Goal: Transaction & Acquisition: Purchase product/service

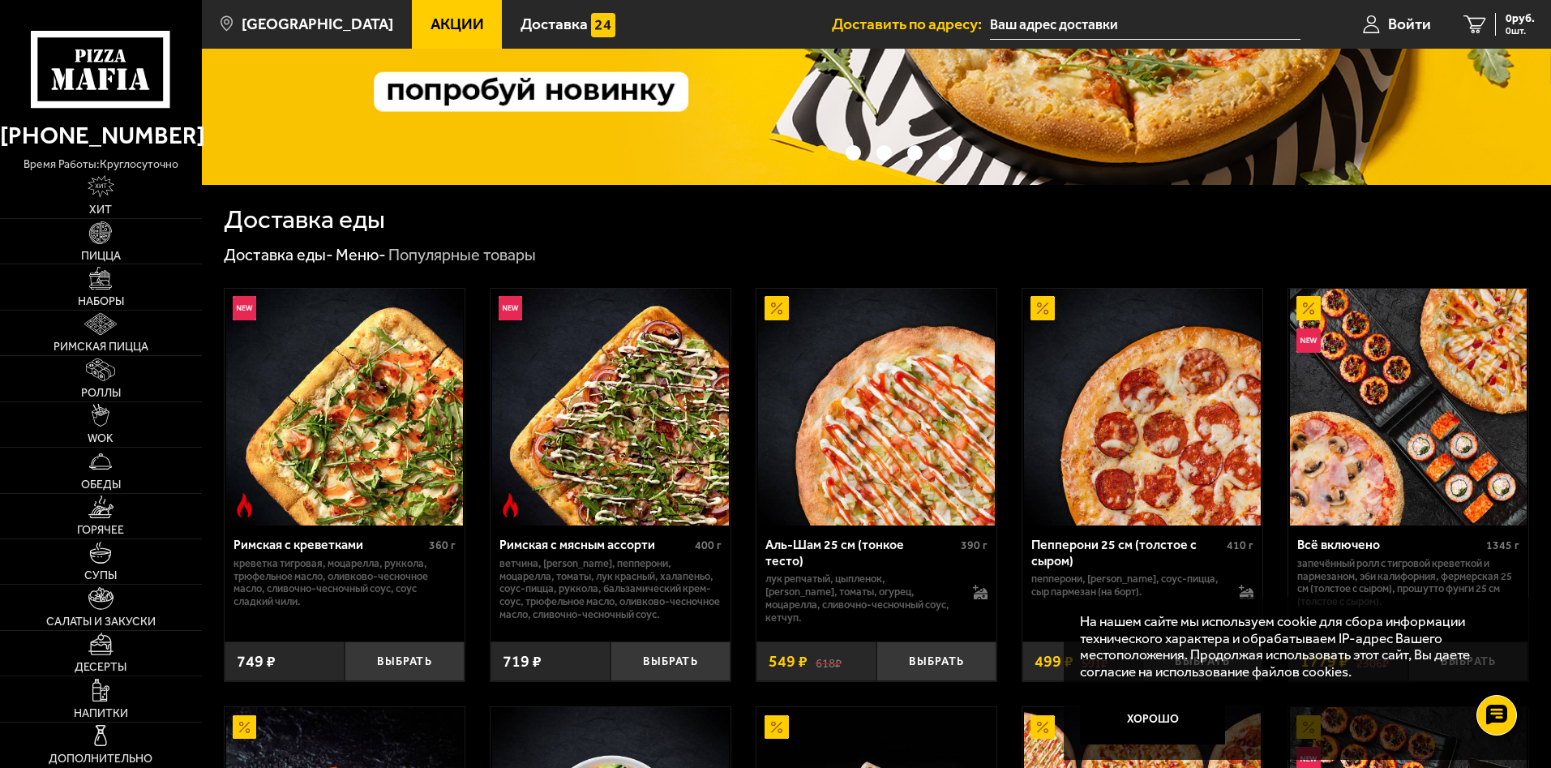
scroll to position [405, 0]
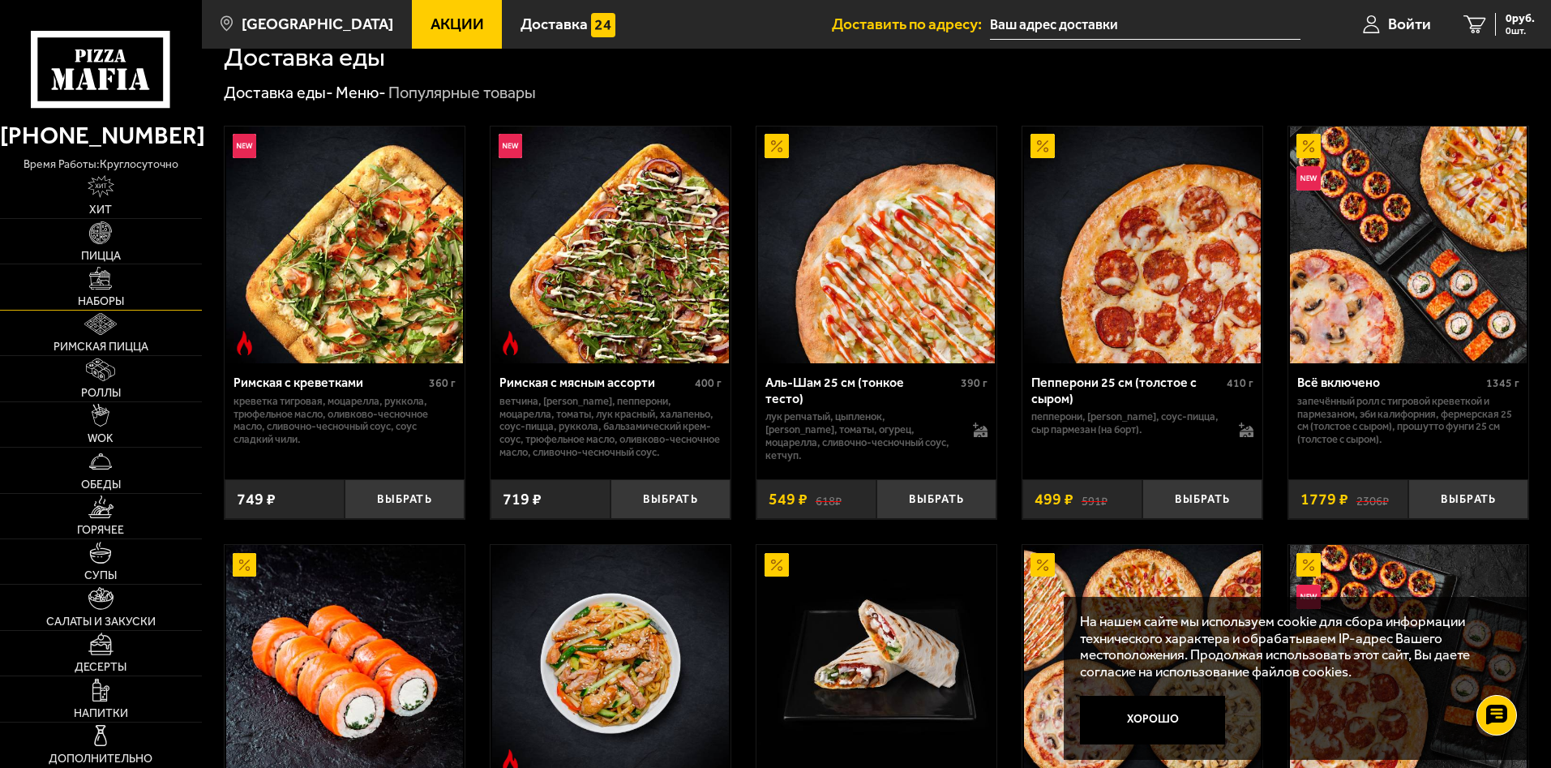
click at [105, 289] on img at bounding box center [100, 278] width 23 height 23
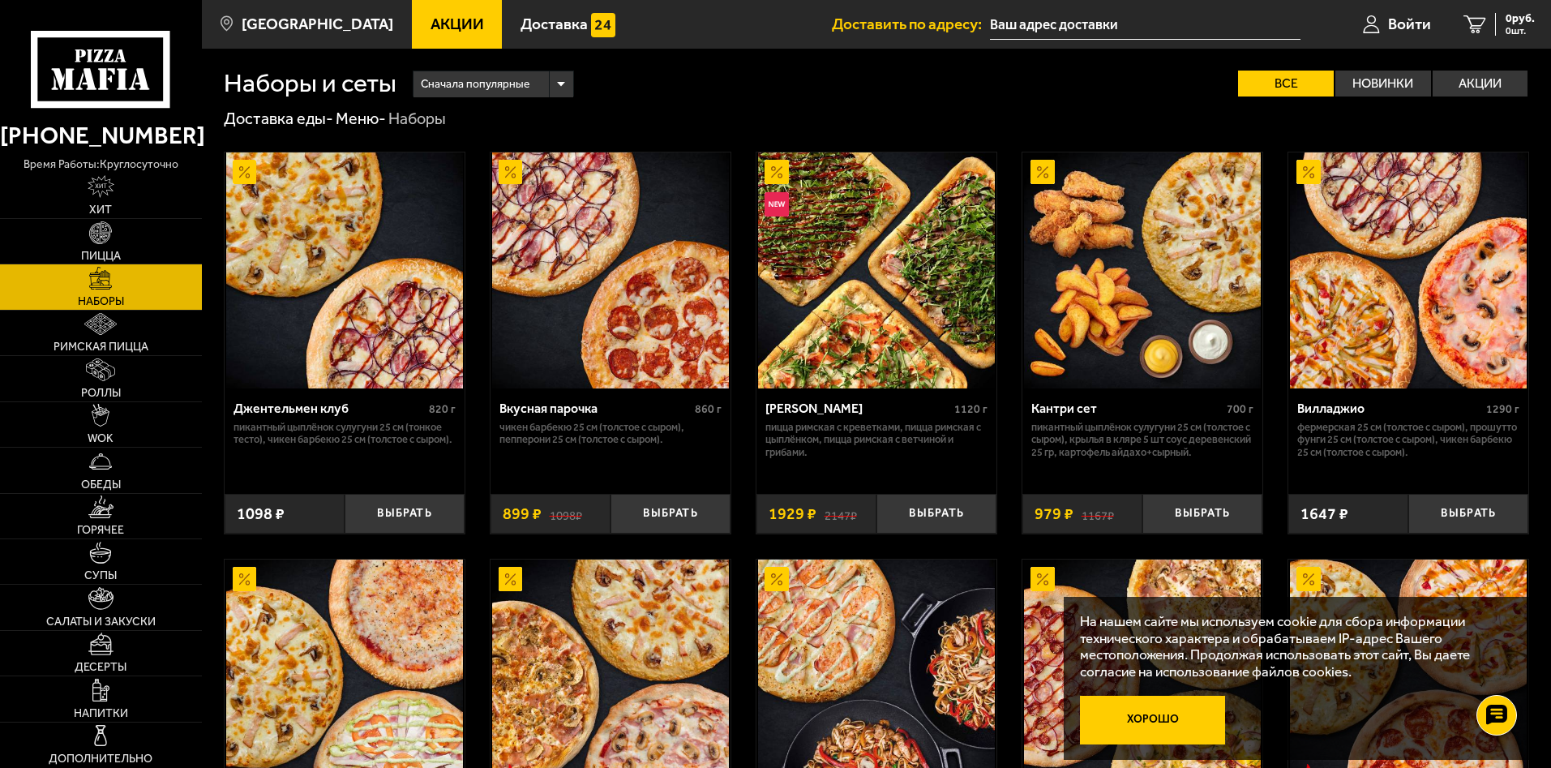
click at [1160, 717] on button "Хорошо" at bounding box center [1152, 720] width 145 height 49
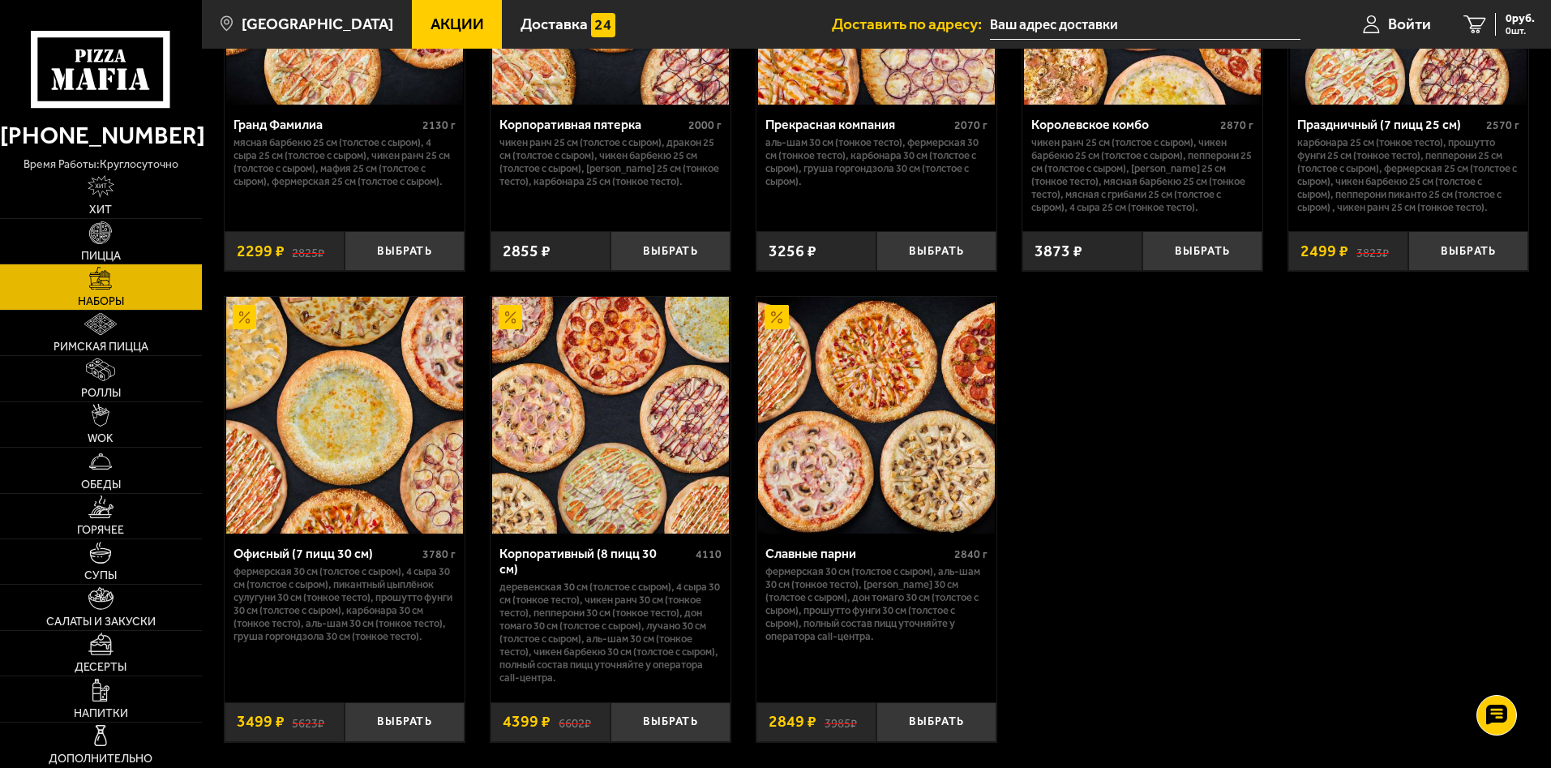
scroll to position [2477, 0]
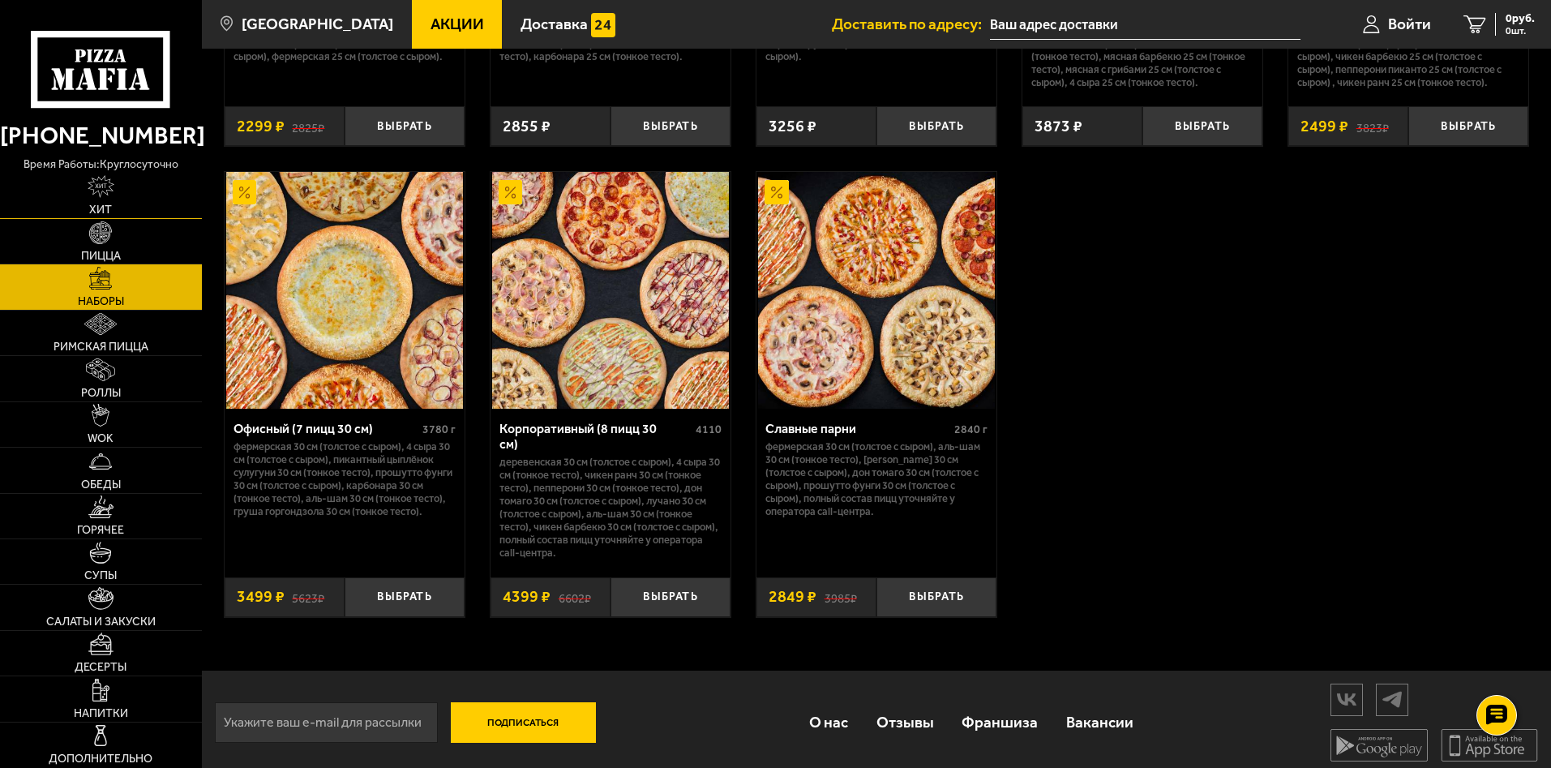
click at [114, 199] on link "Хит" at bounding box center [101, 196] width 202 height 45
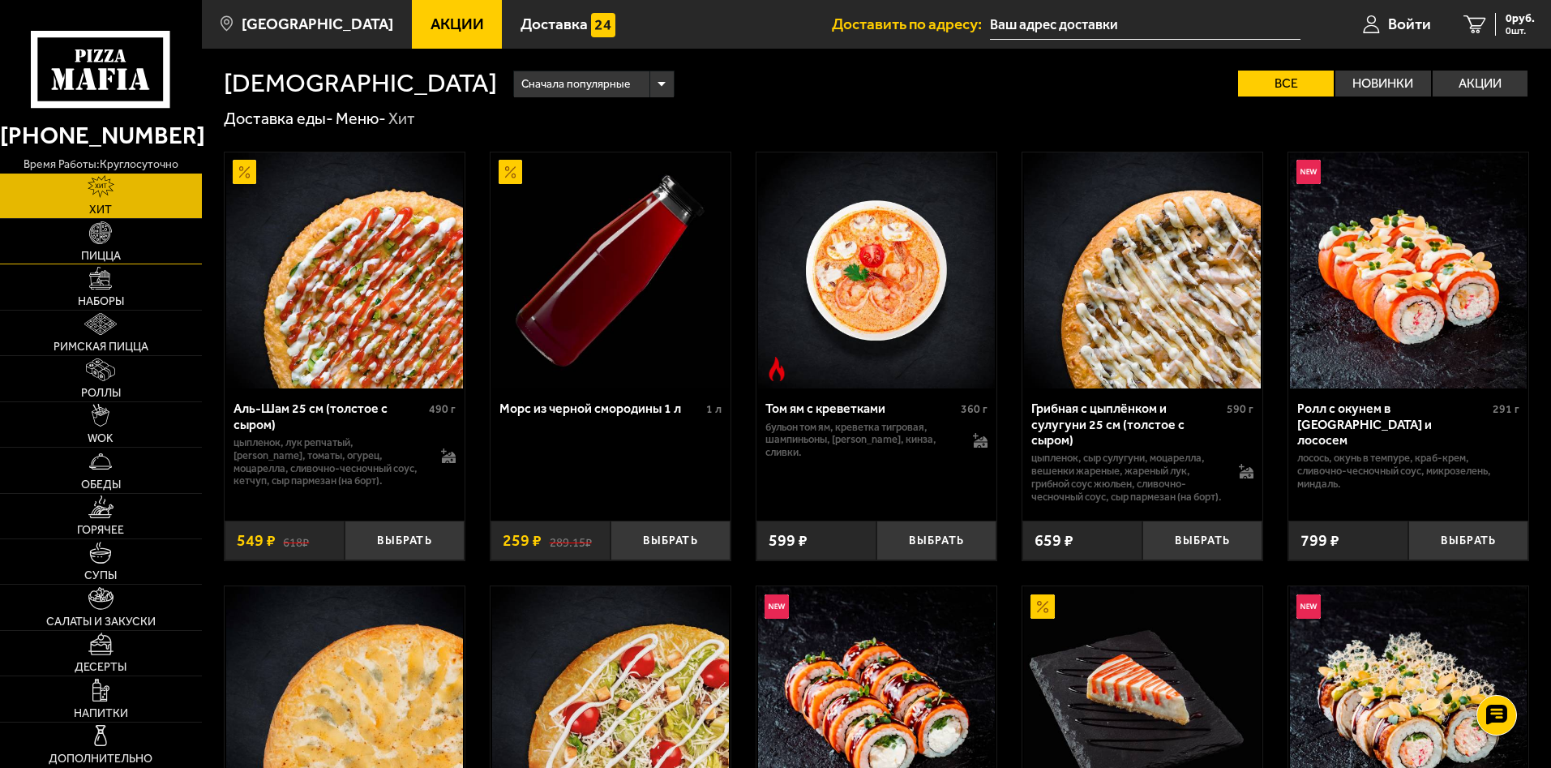
click at [125, 237] on link "Пицца" at bounding box center [101, 241] width 202 height 45
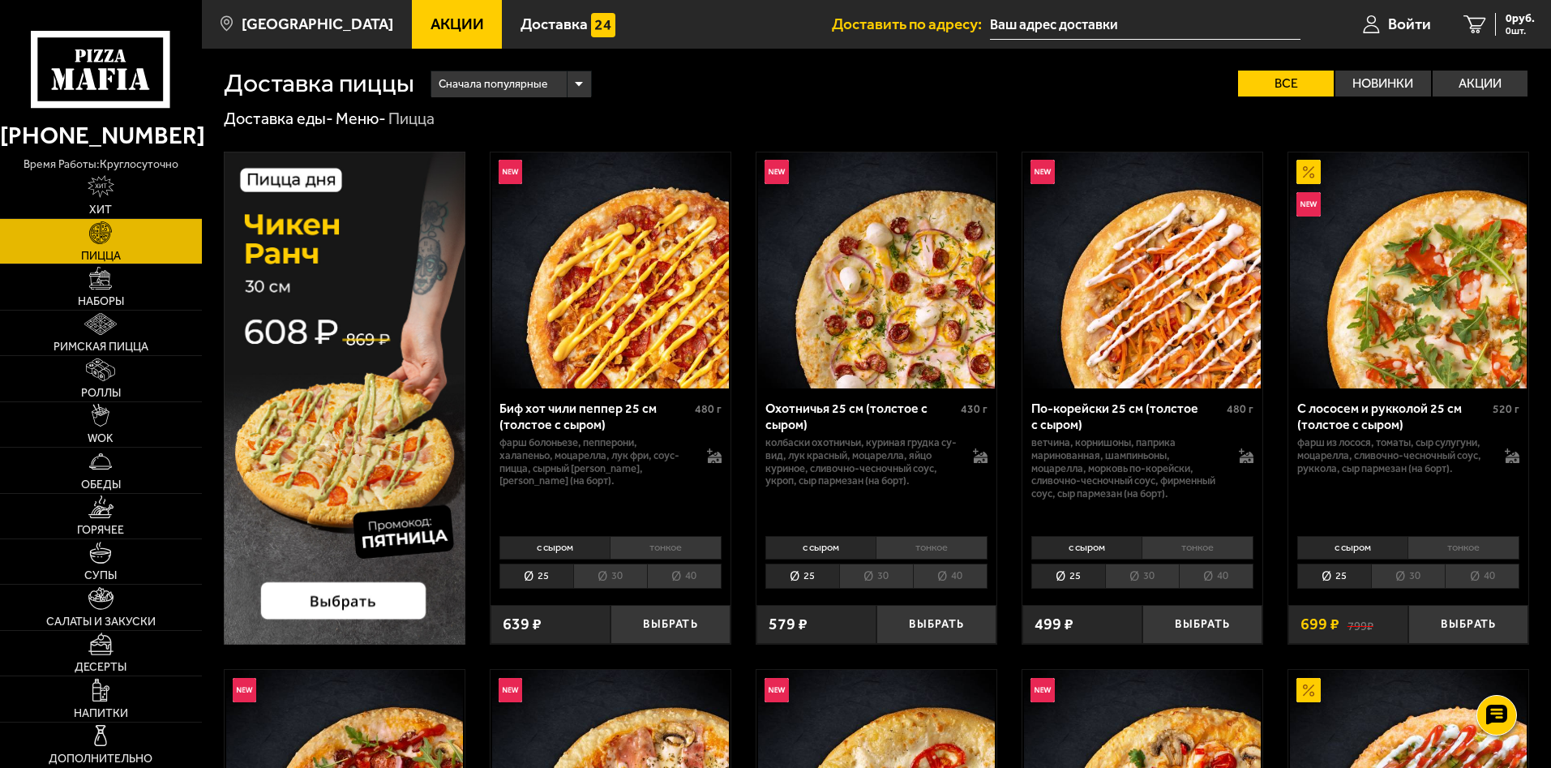
click at [375, 349] on img at bounding box center [345, 399] width 242 height 494
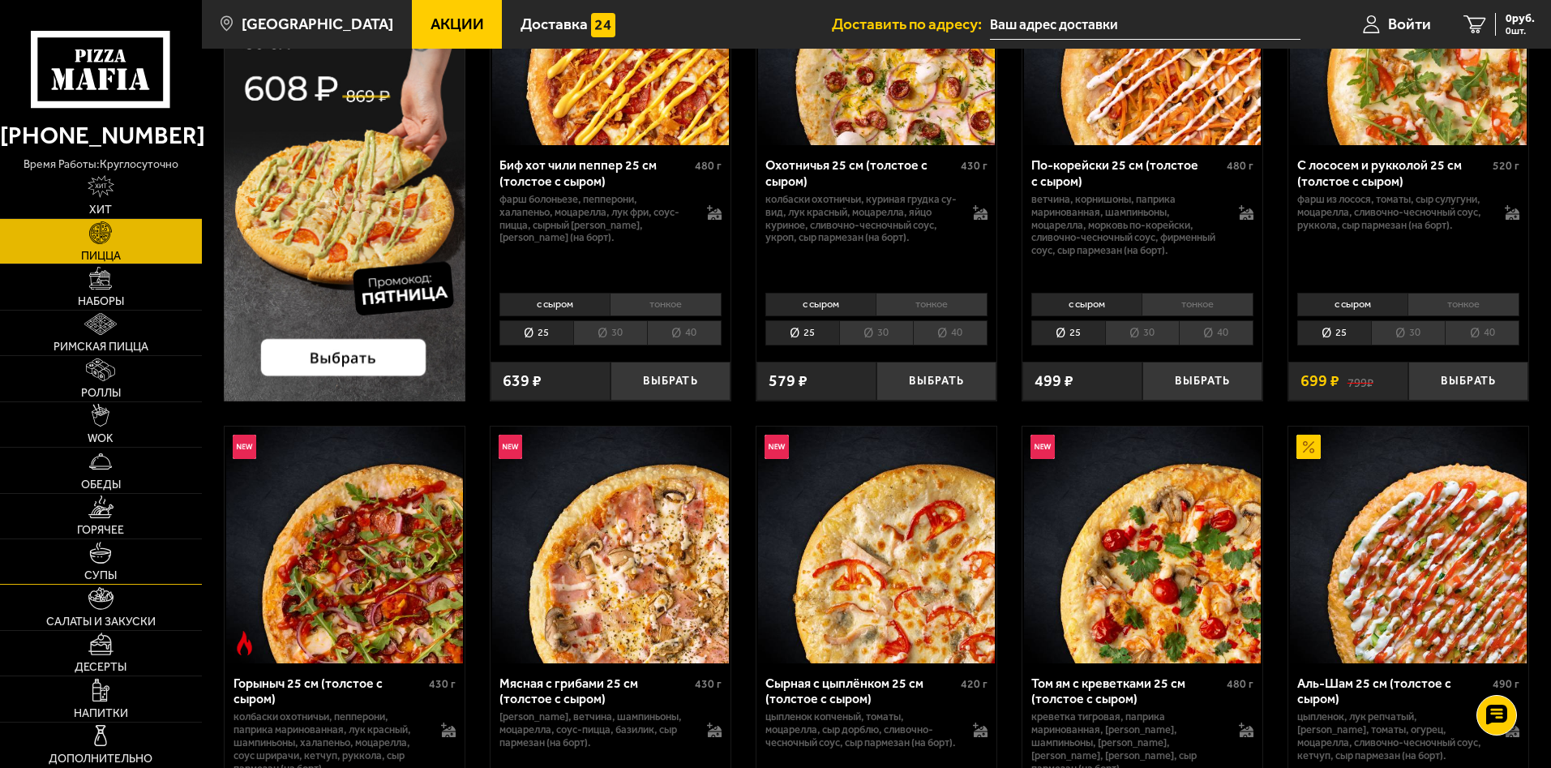
scroll to position [405, 0]
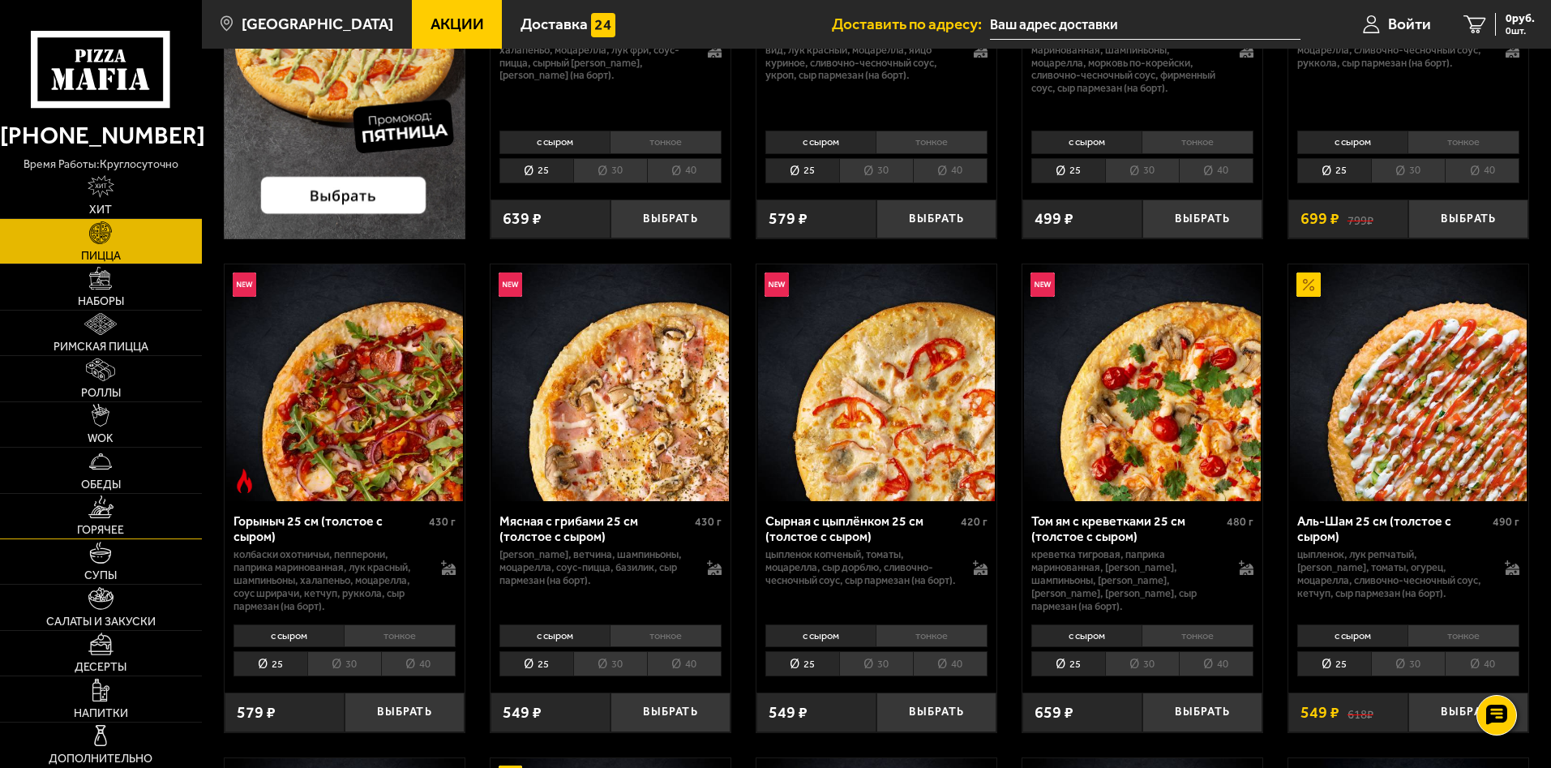
click at [115, 519] on link "Горячее" at bounding box center [101, 516] width 202 height 45
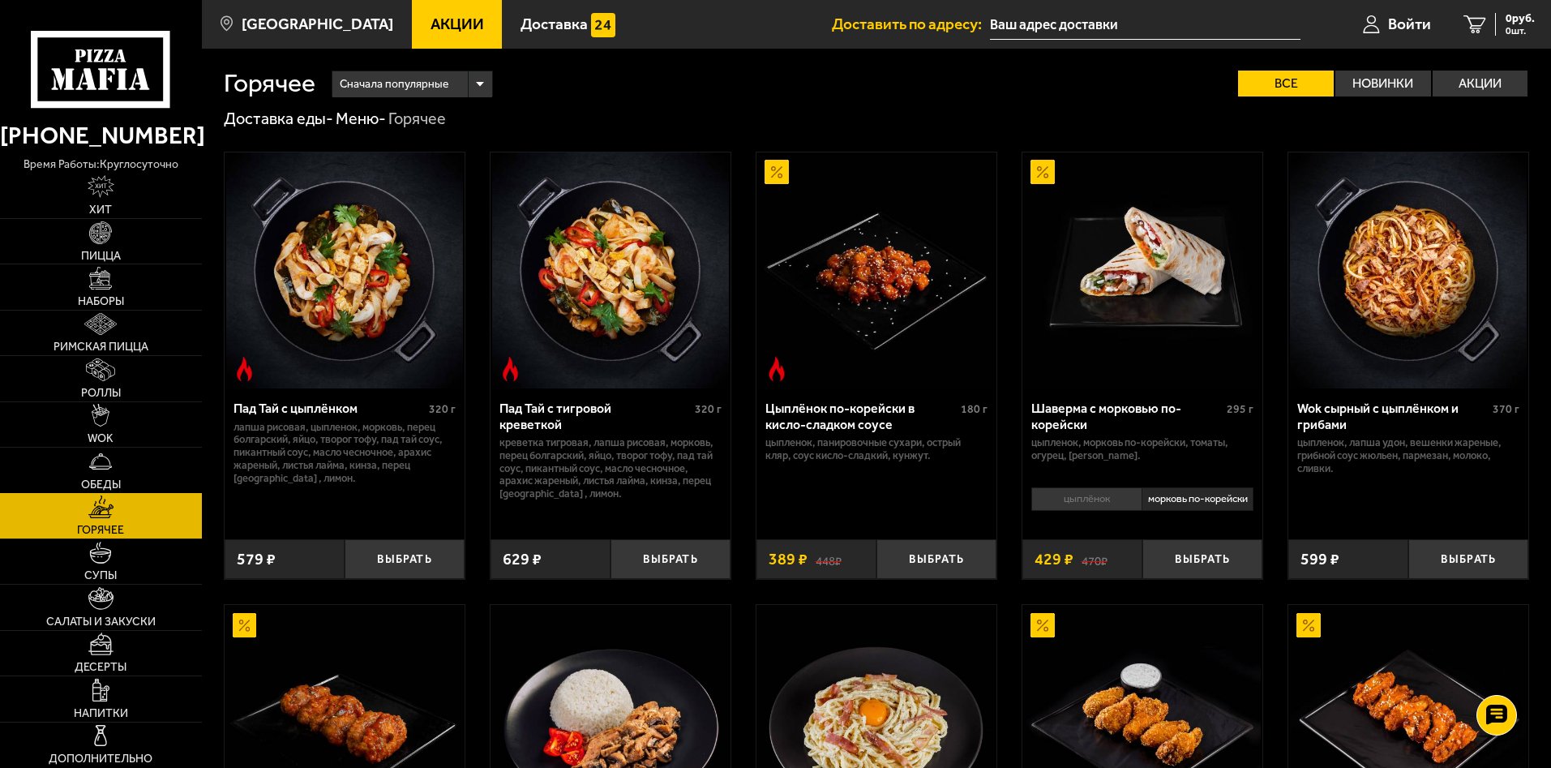
click at [119, 472] on link "Обеды" at bounding box center [101, 470] width 202 height 45
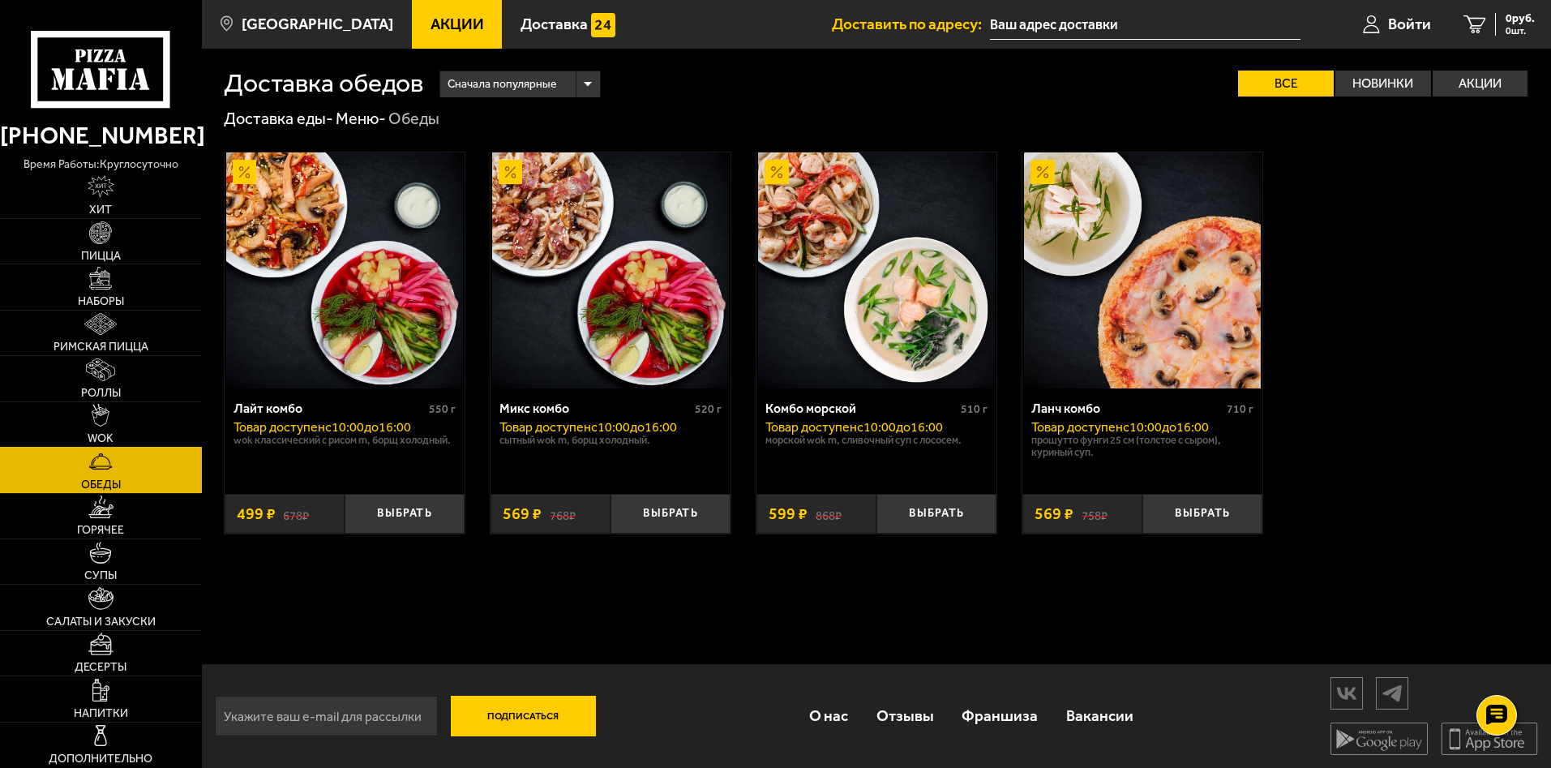
click at [134, 434] on link "WOK" at bounding box center [101, 424] width 202 height 45
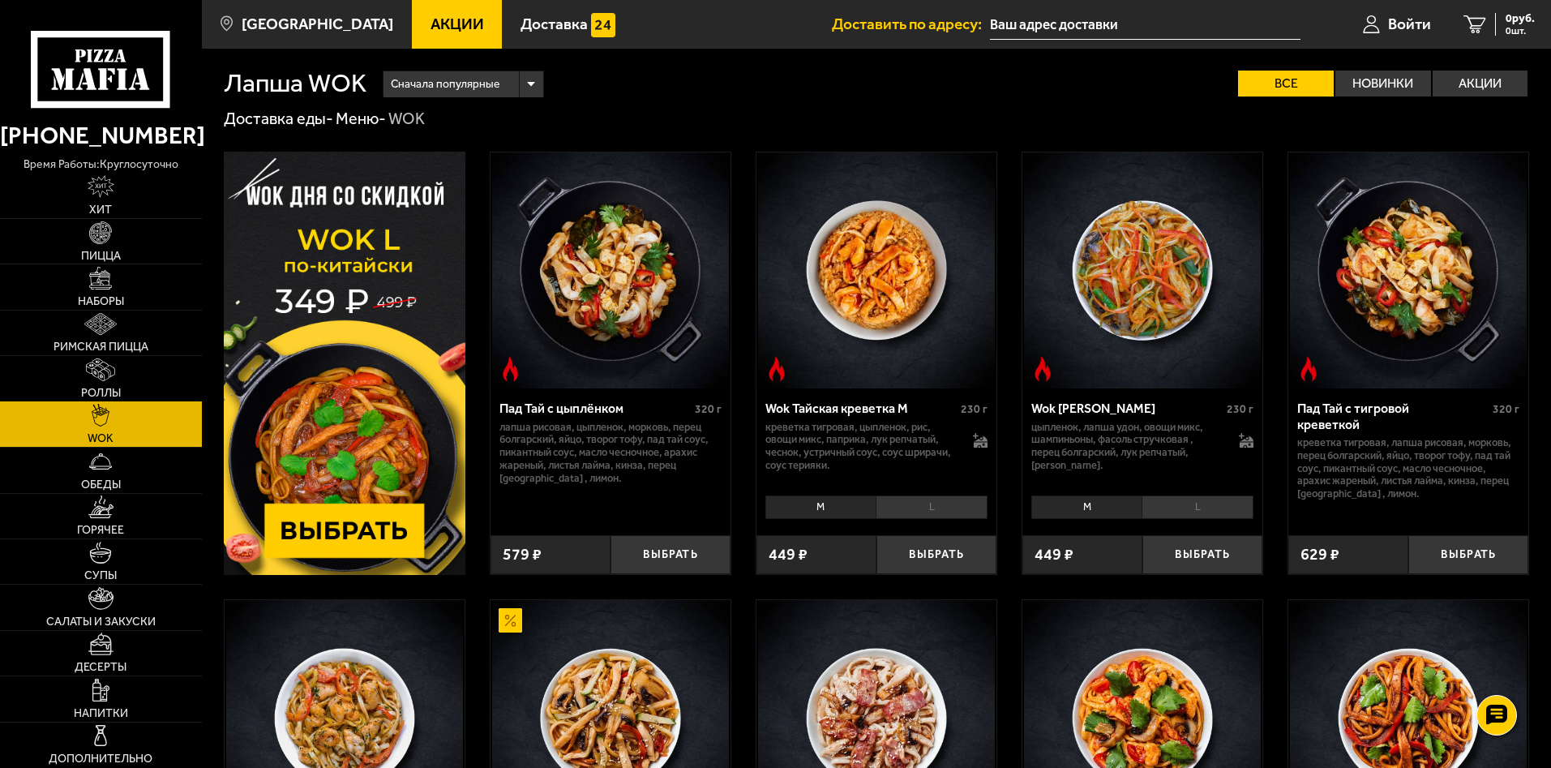
click at [148, 384] on link "Роллы" at bounding box center [101, 378] width 202 height 45
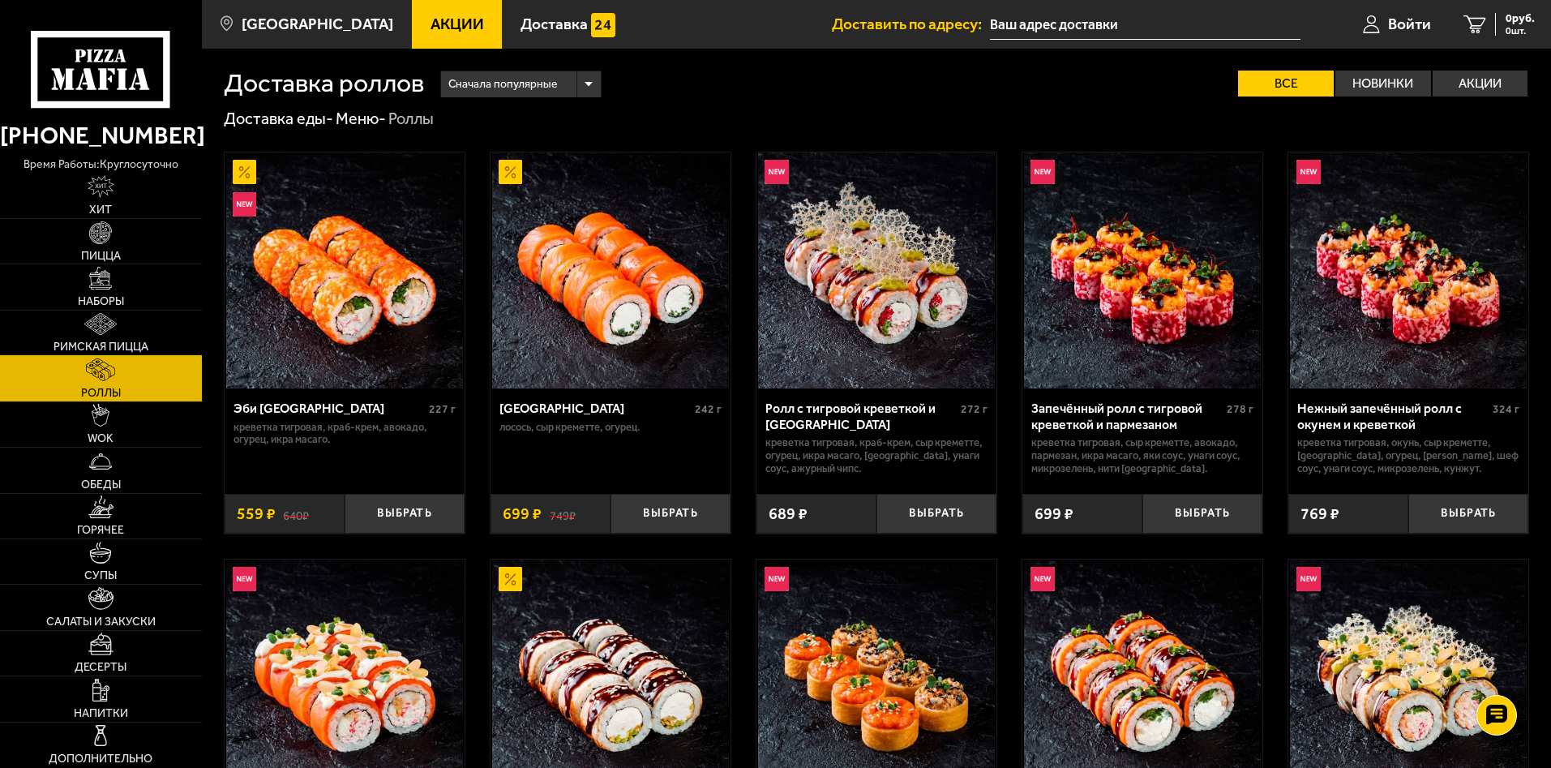
click at [131, 333] on link "Римская пицца" at bounding box center [101, 333] width 202 height 45
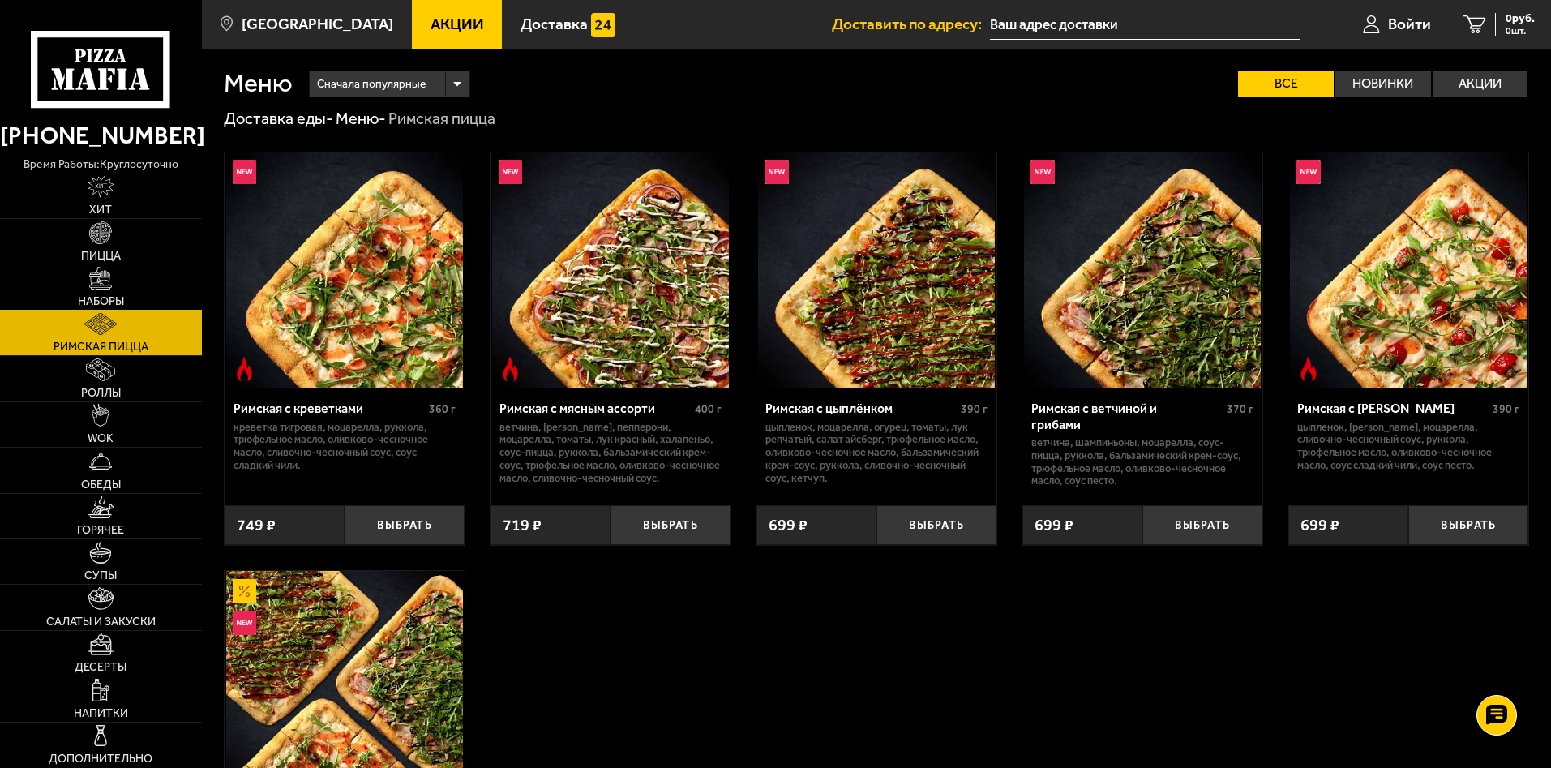
click at [134, 293] on link "Наборы" at bounding box center [101, 286] width 202 height 45
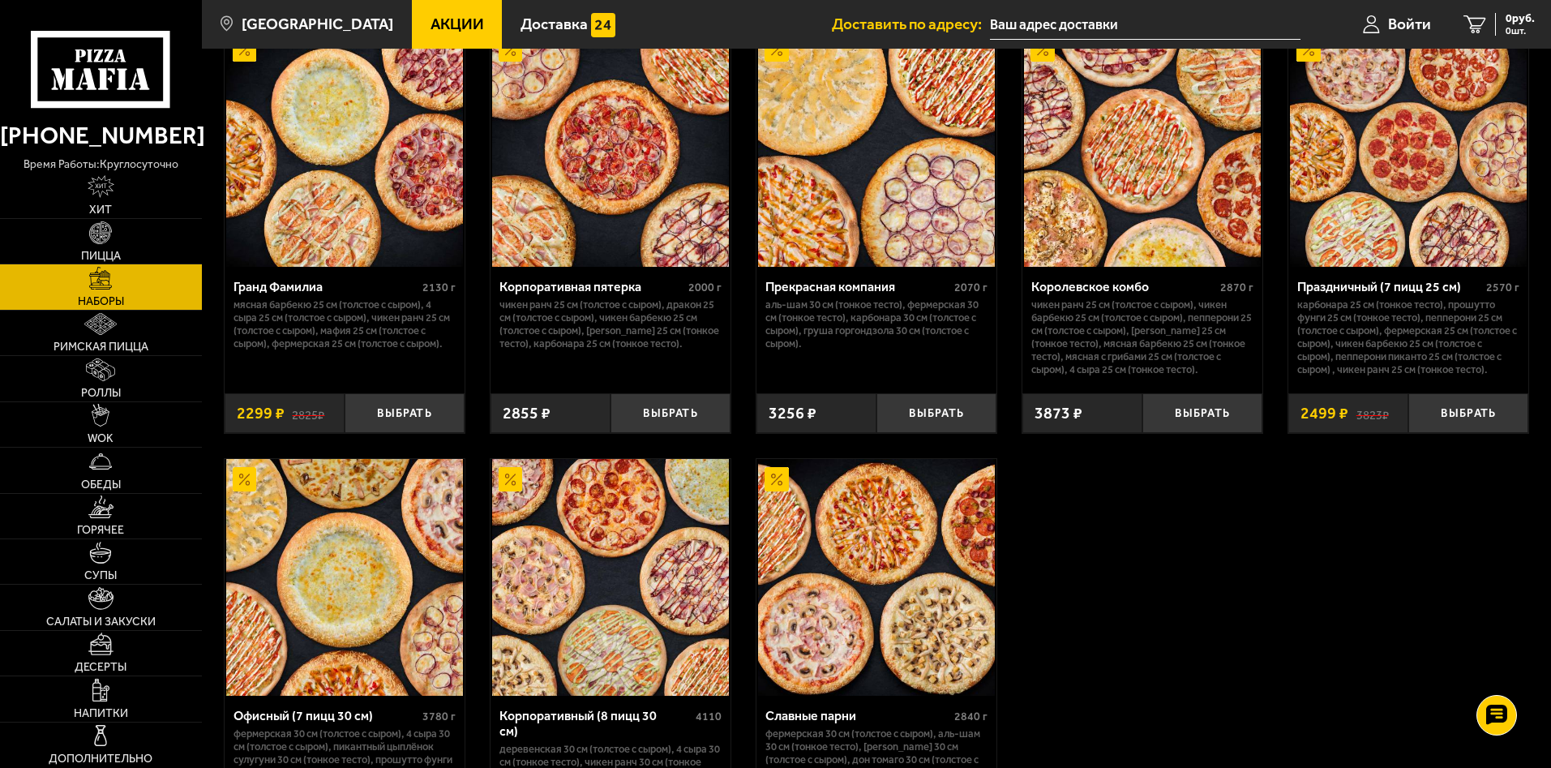
scroll to position [2433, 0]
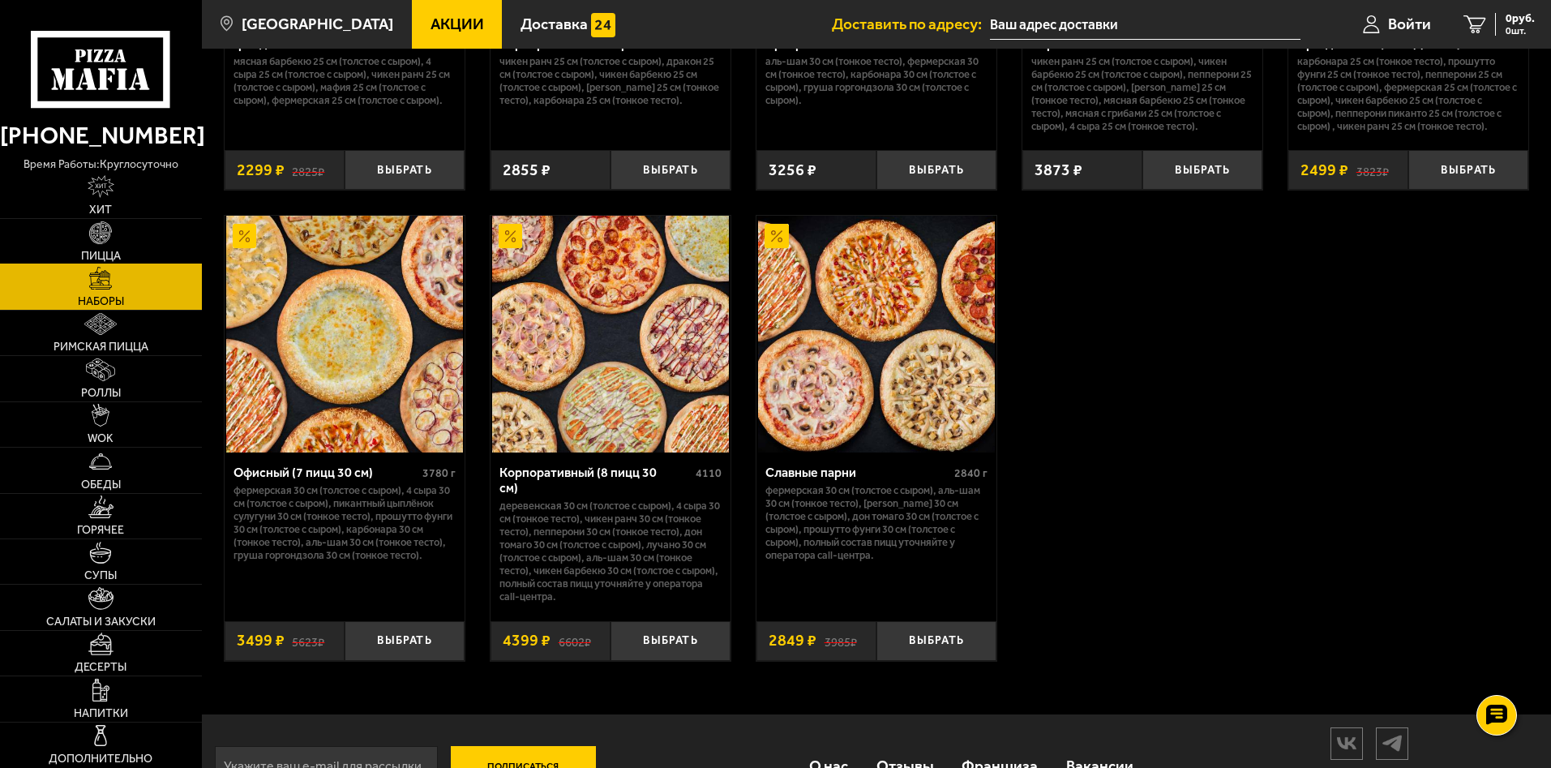
click at [131, 240] on link "Пицца" at bounding box center [101, 241] width 202 height 45
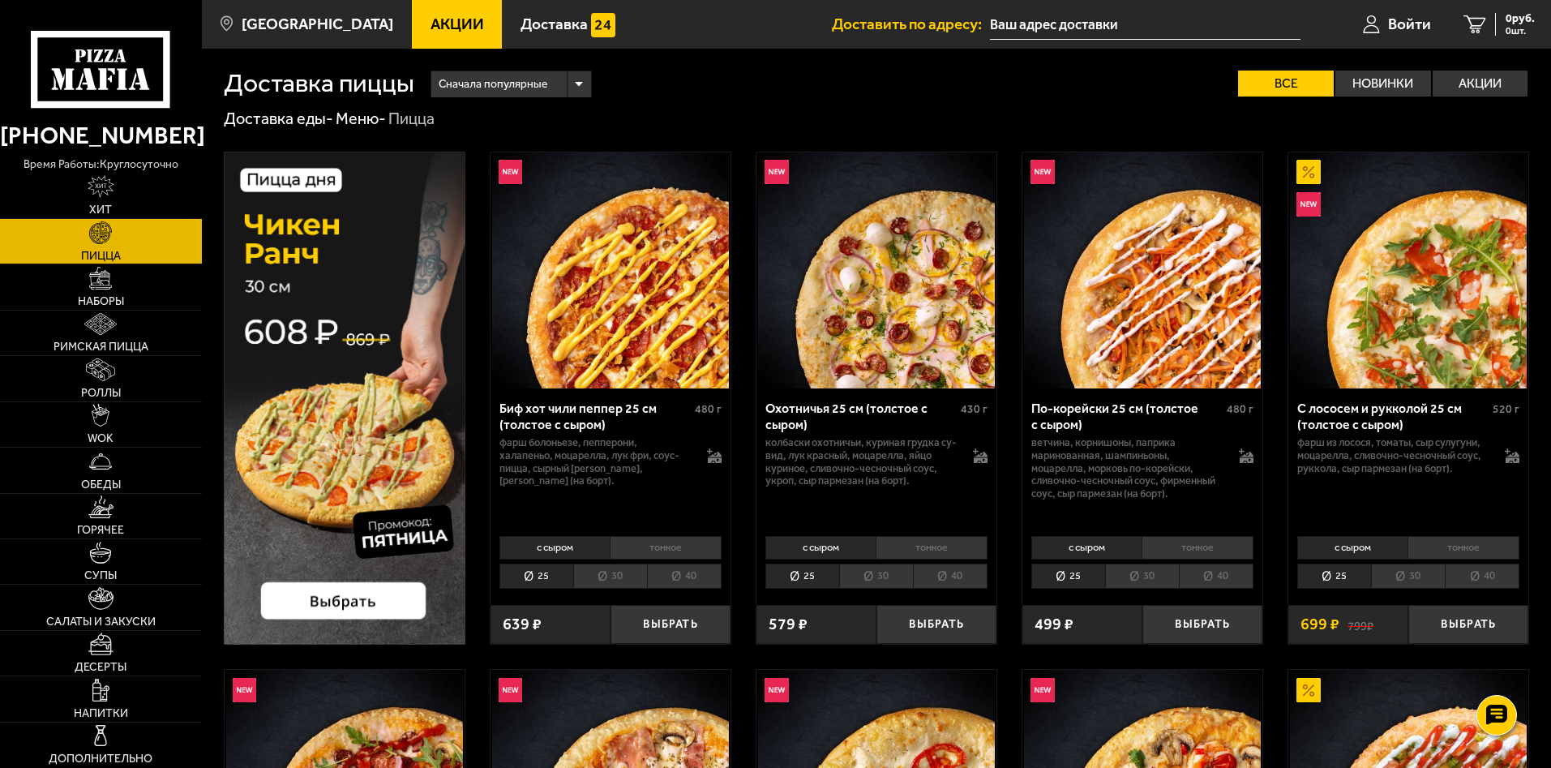
scroll to position [81, 0]
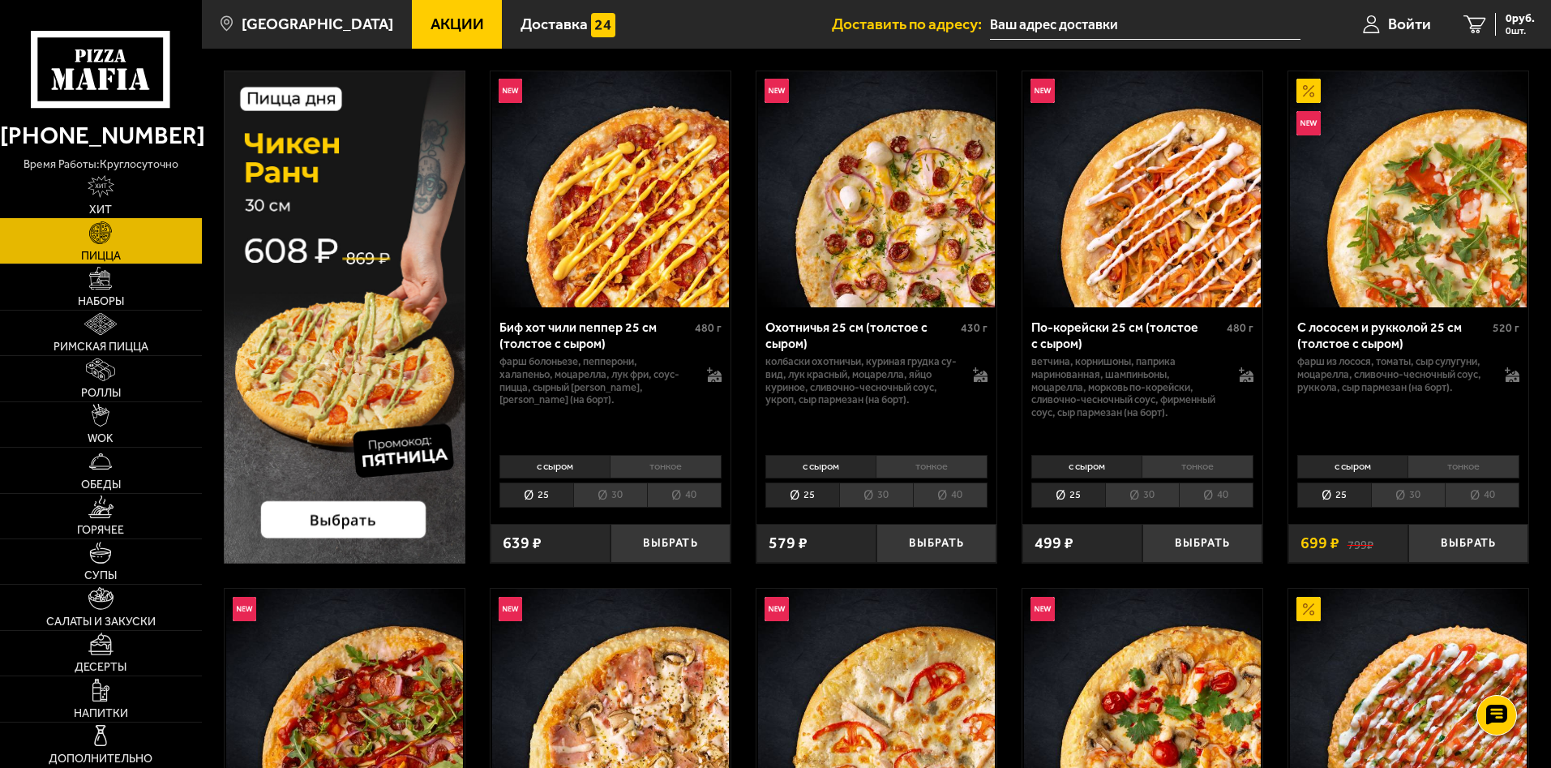
click at [163, 204] on link "Хит" at bounding box center [101, 196] width 202 height 45
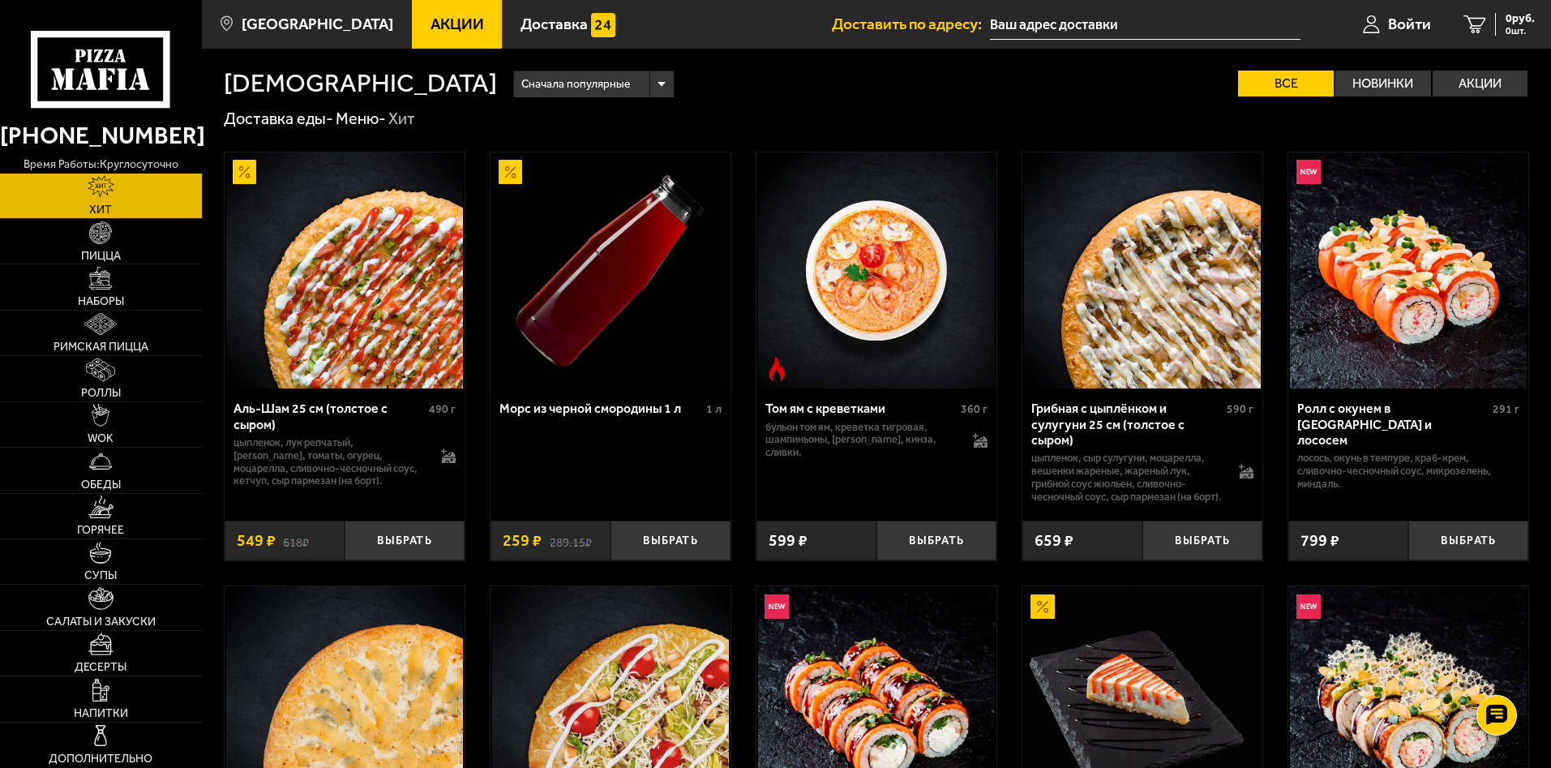
click at [446, 12] on link "Акции" at bounding box center [457, 24] width 91 height 49
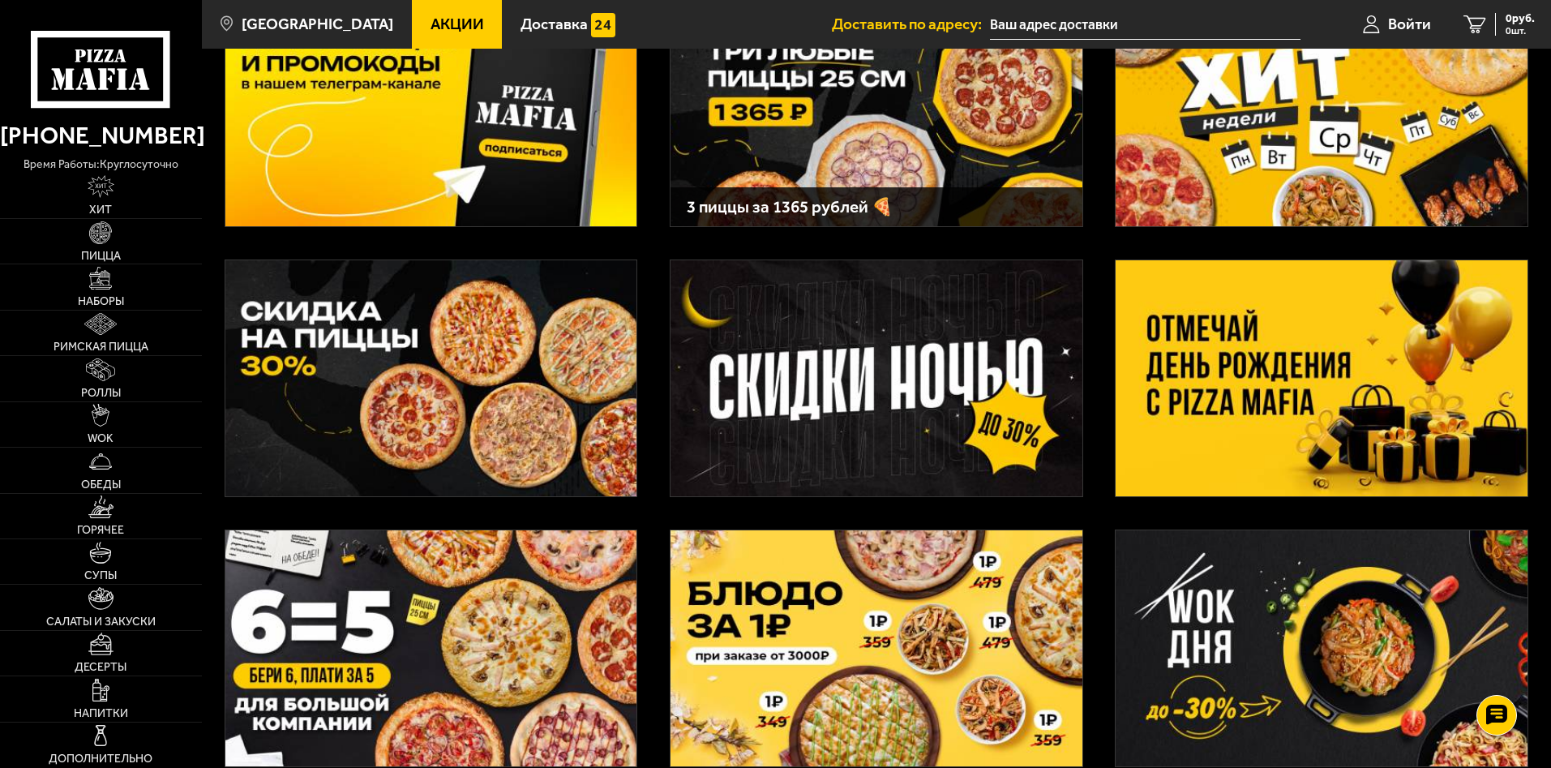
scroll to position [324, 0]
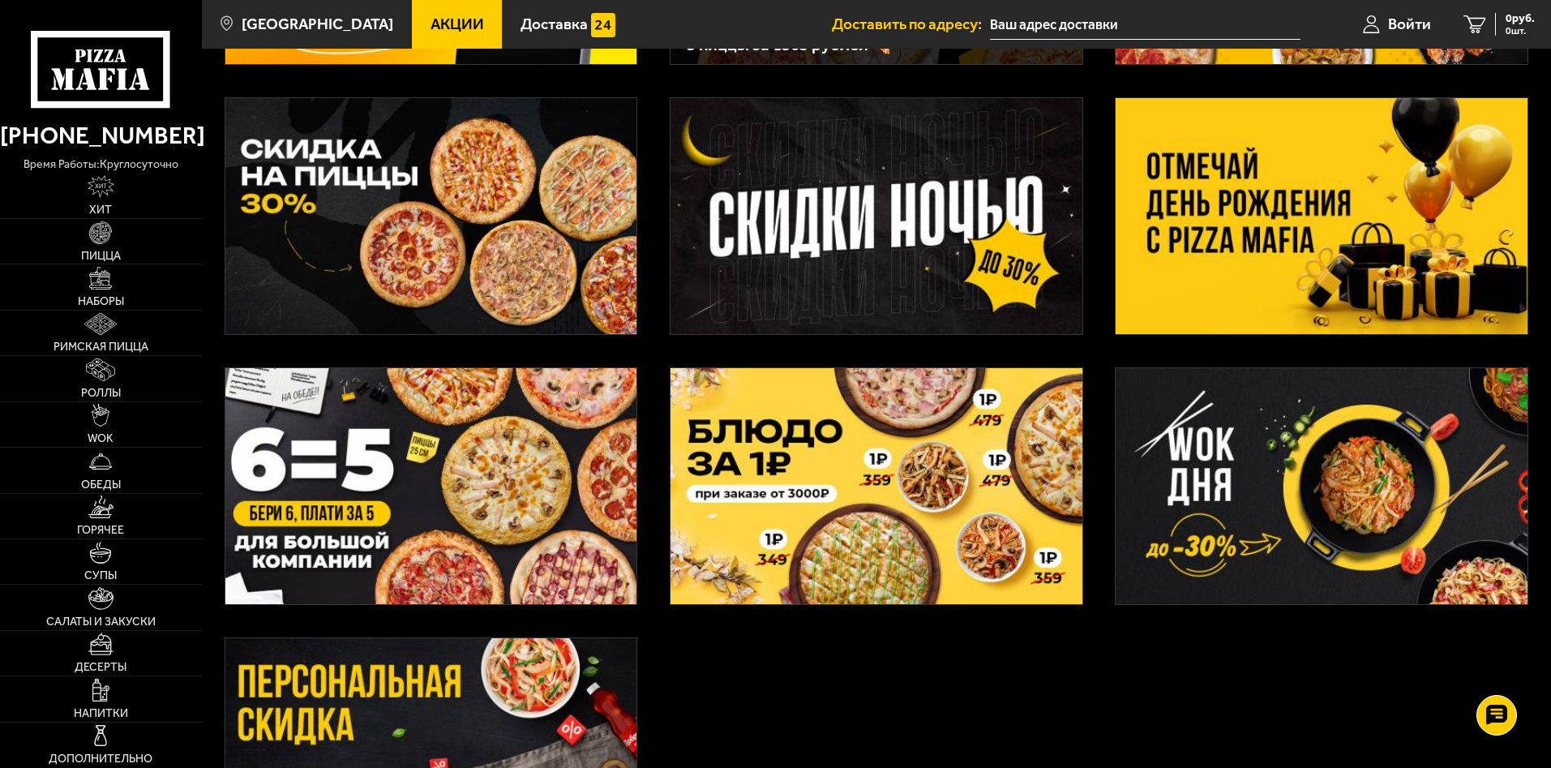
click at [924, 221] on img at bounding box center [877, 216] width 412 height 236
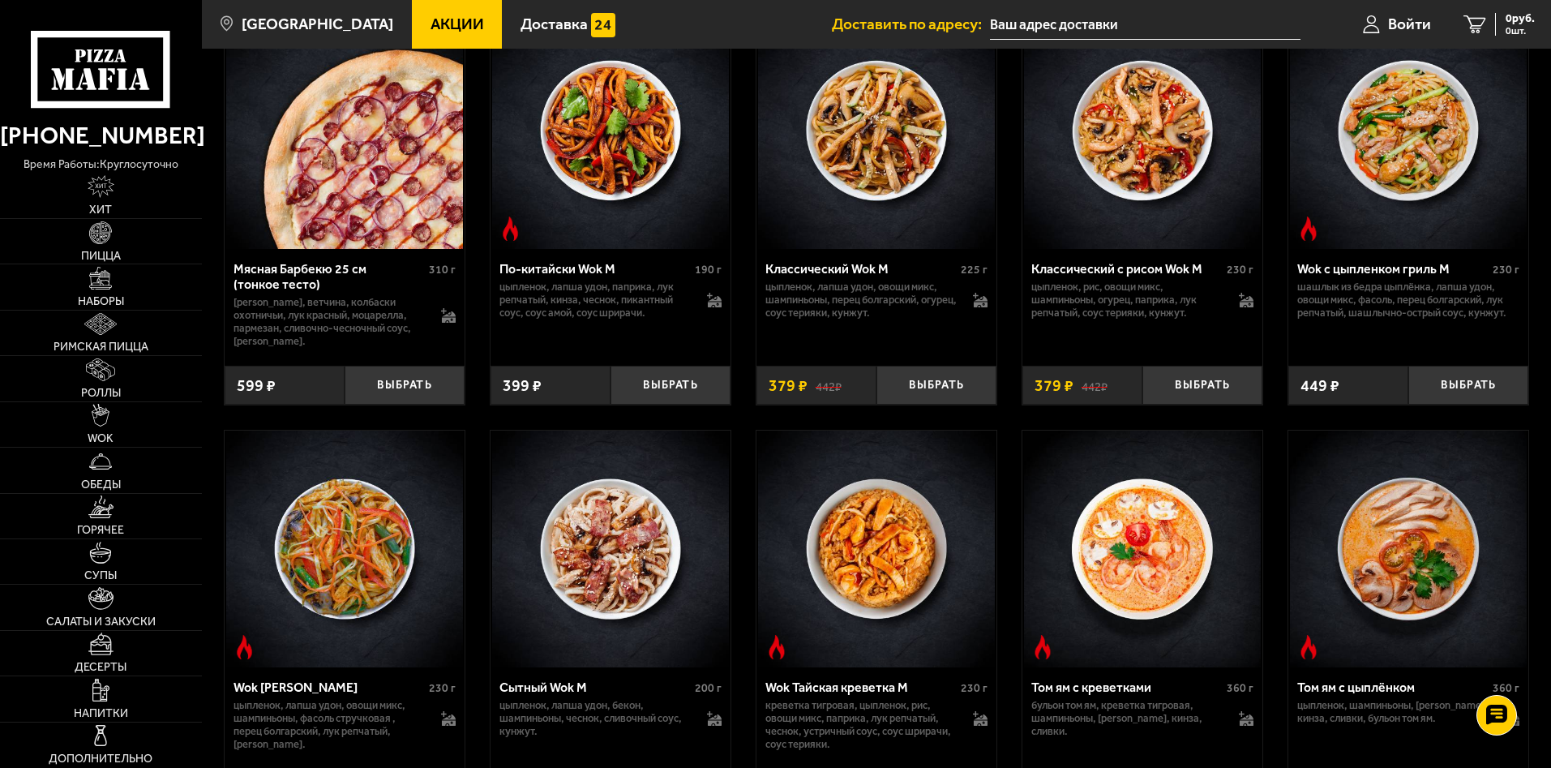
scroll to position [1784, 0]
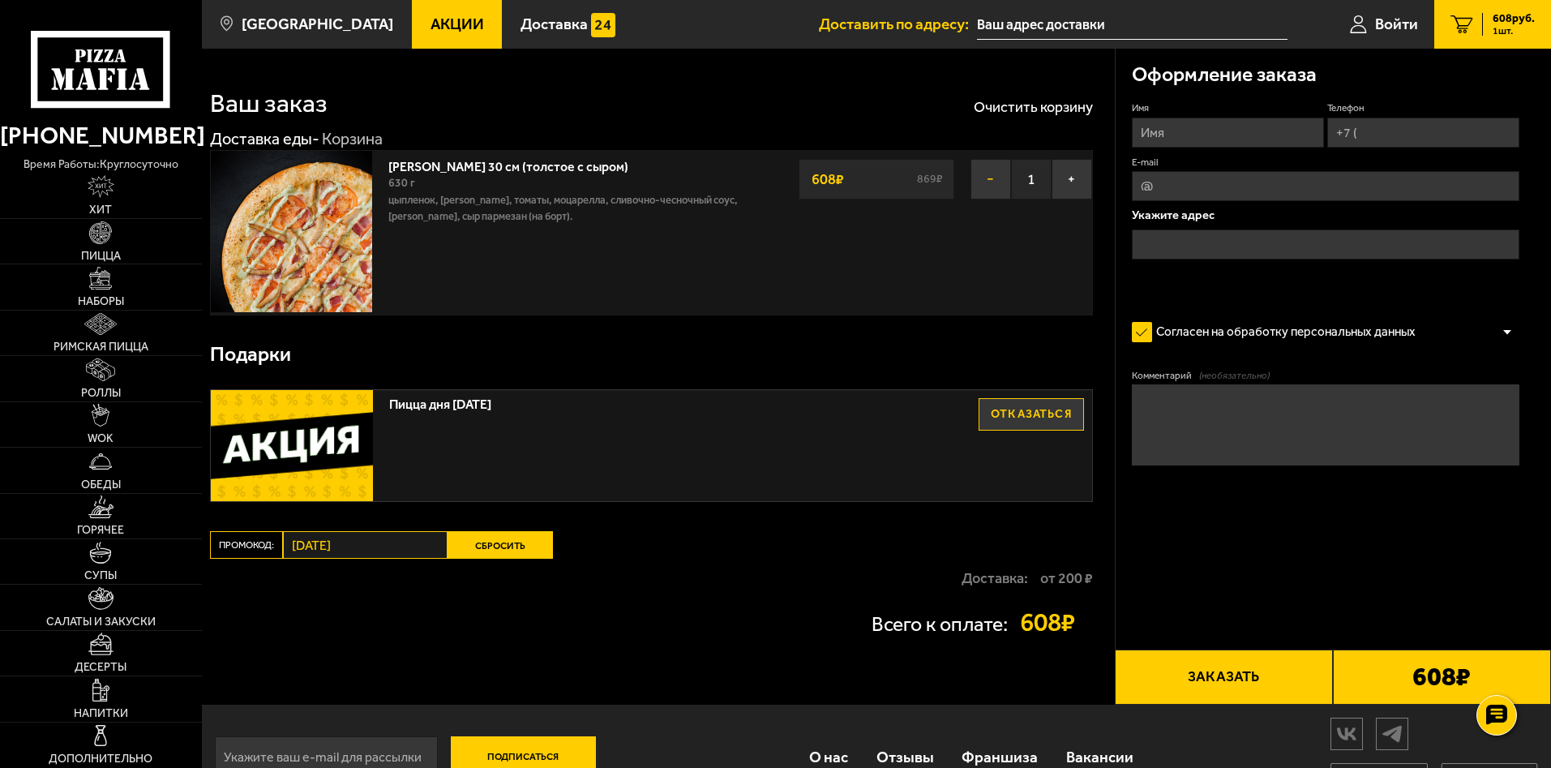
click at [1001, 174] on button "−" at bounding box center [991, 179] width 41 height 41
